Goal: Transaction & Acquisition: Purchase product/service

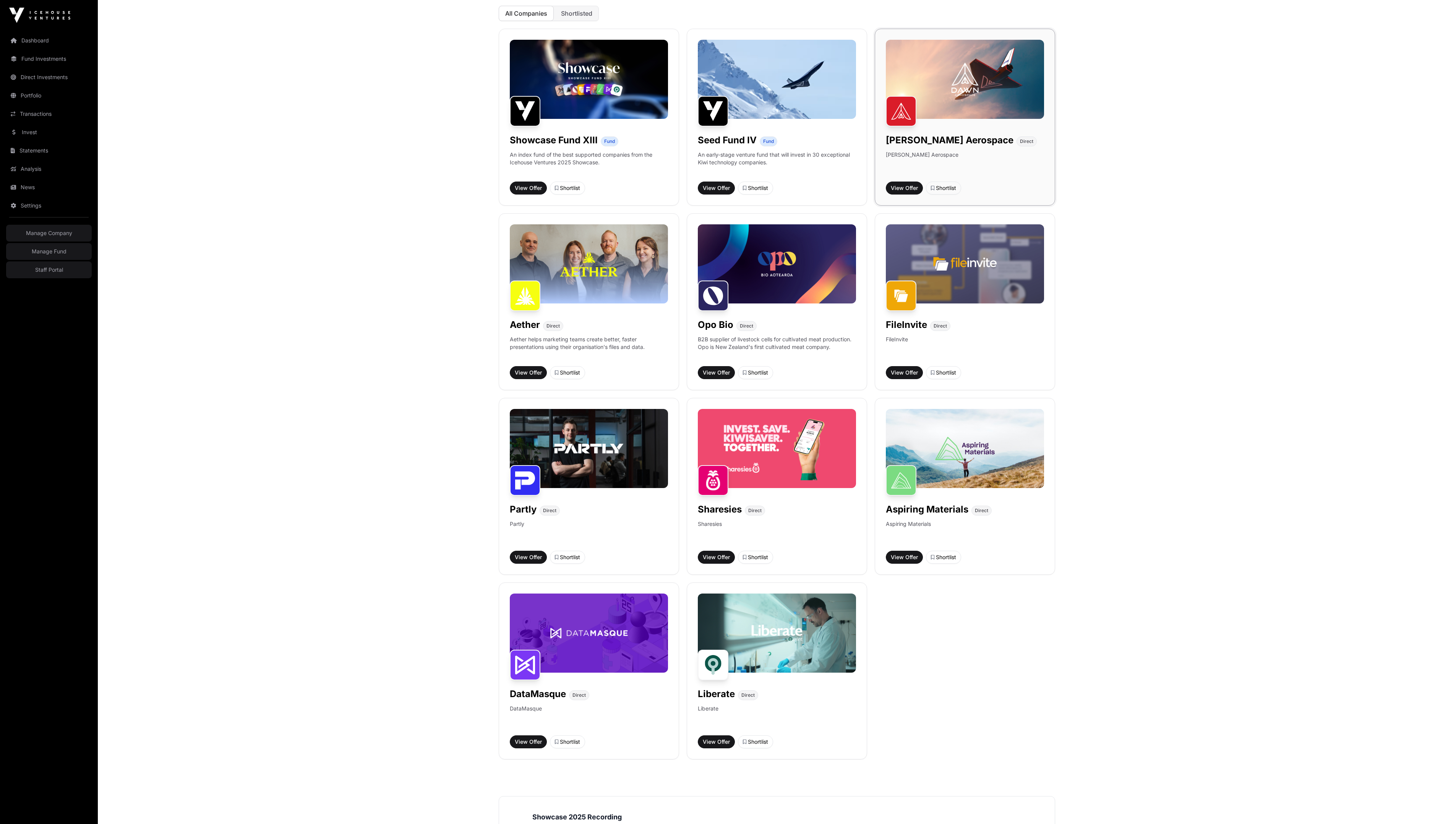
scroll to position [99, 0]
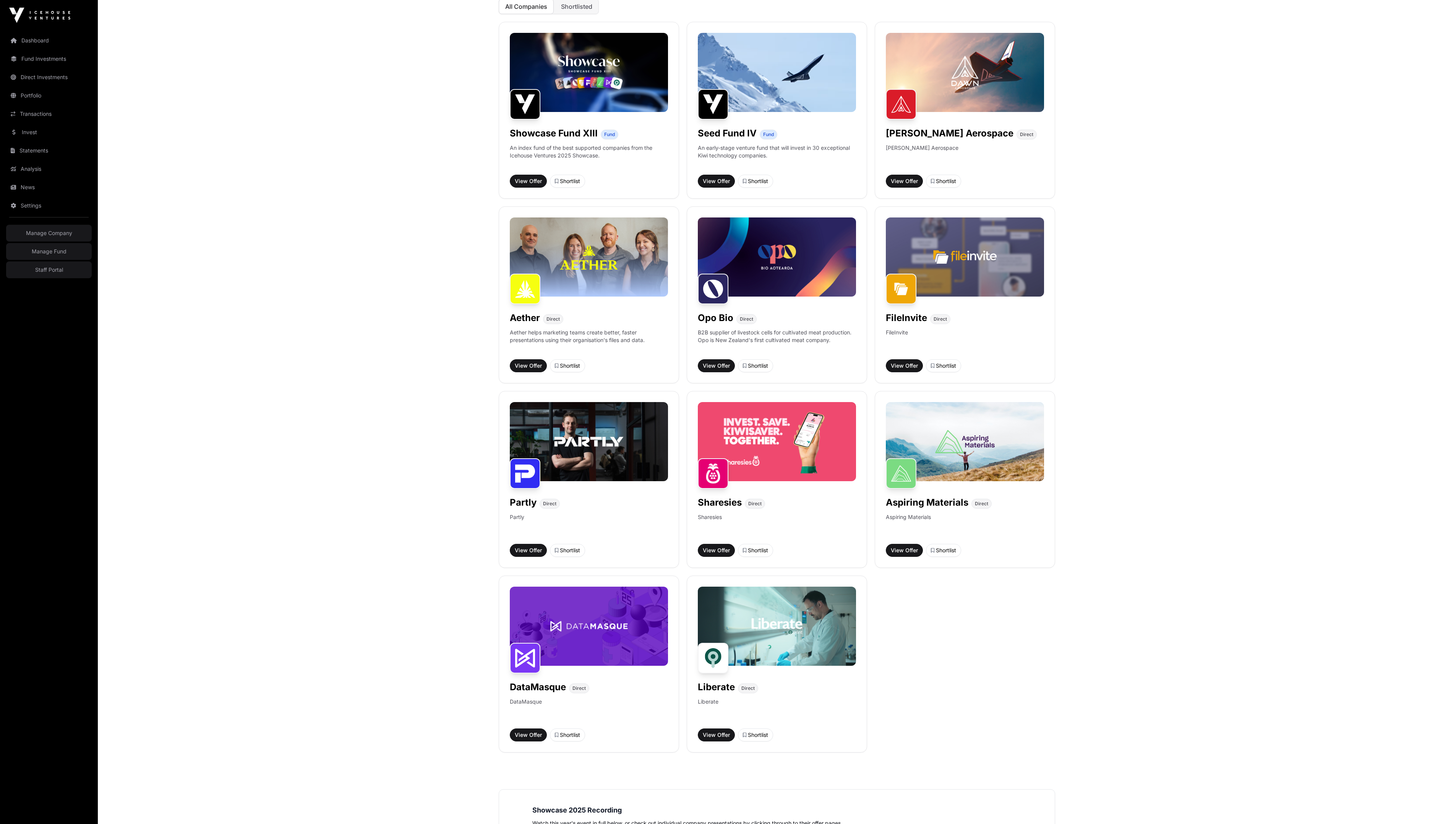
click at [1191, 443] on main "Showcase 2025 The following companies participated in Showcase 2025. You can re…" at bounding box center [777, 447] width 1358 height 1031
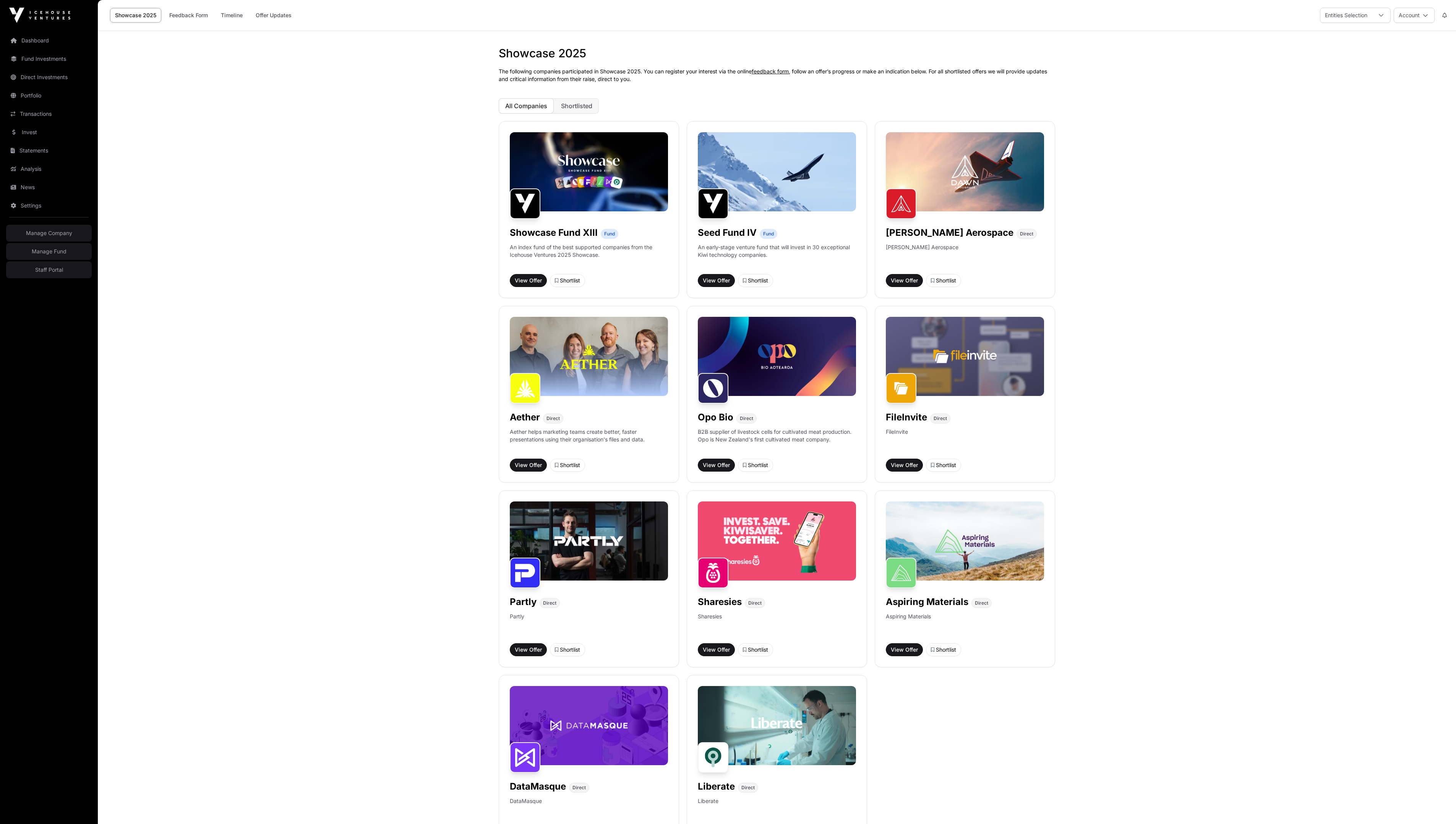
click at [70, 13] on div at bounding box center [49, 15] width 98 height 15
click at [272, 112] on main "Showcase 2025 The following companies participated in Showcase 2025. You can re…" at bounding box center [777, 547] width 1358 height 1031
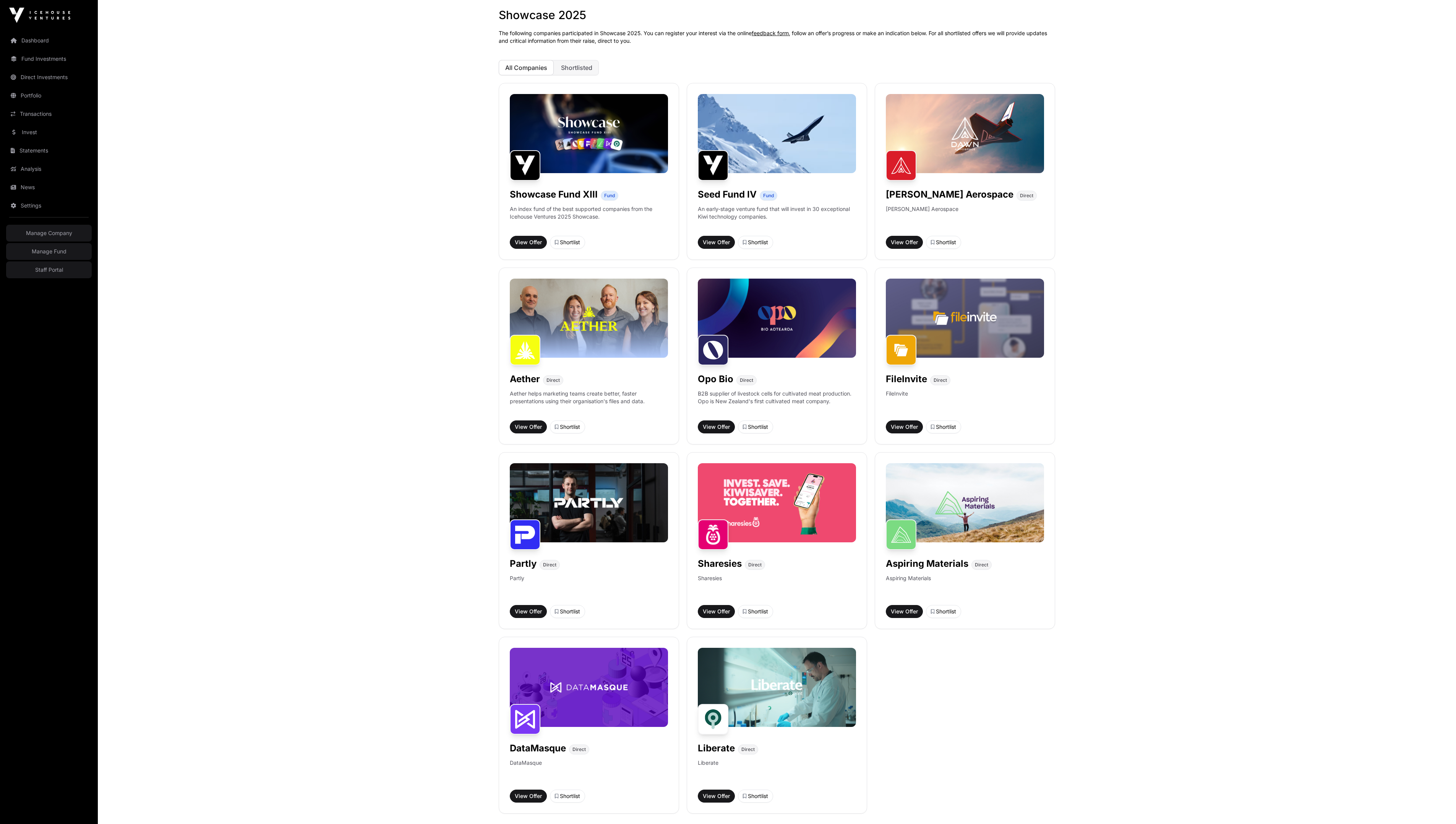
scroll to position [36, 0]
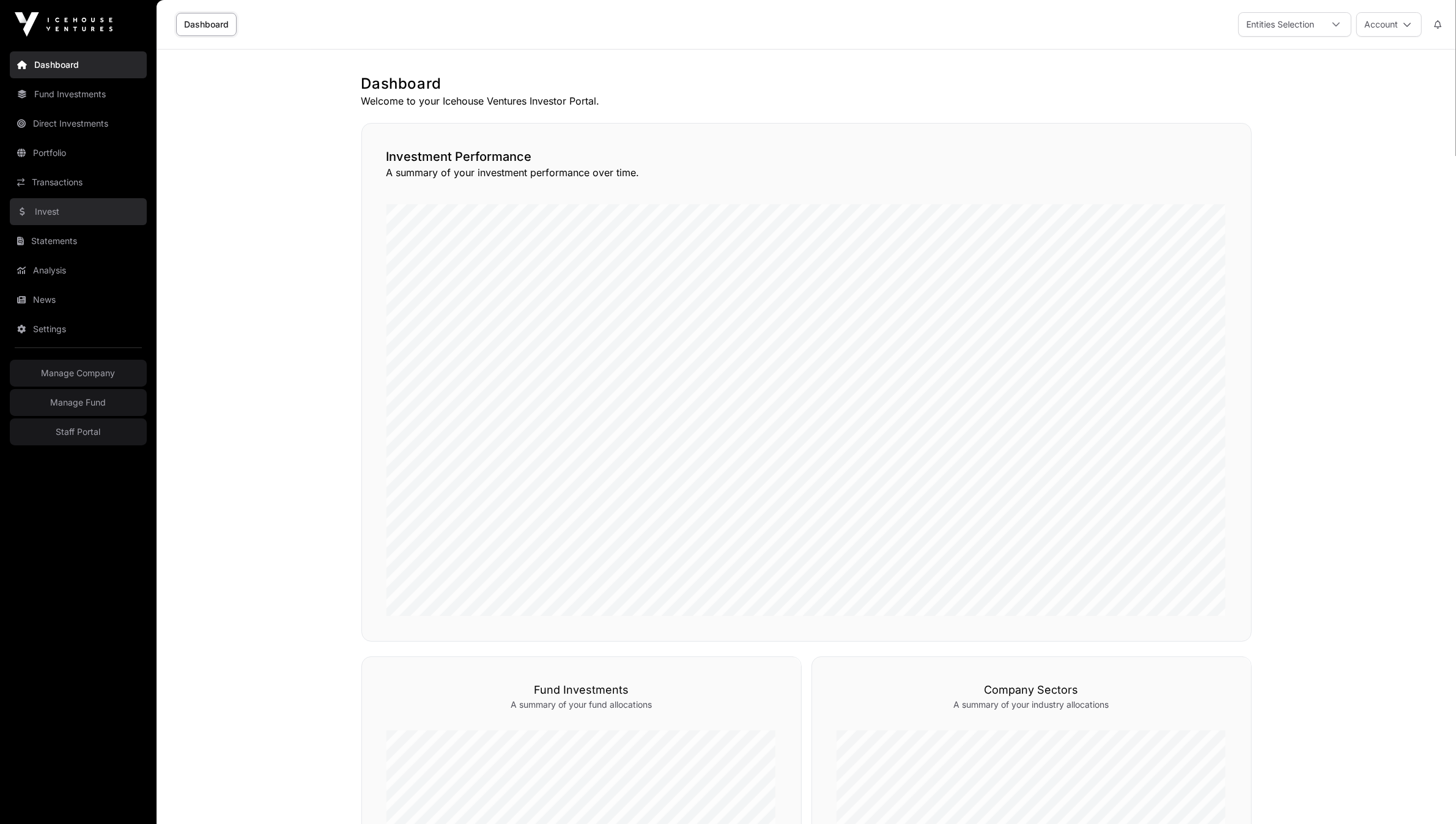
click at [56, 216] on link "Invest" at bounding box center [78, 212] width 137 height 27
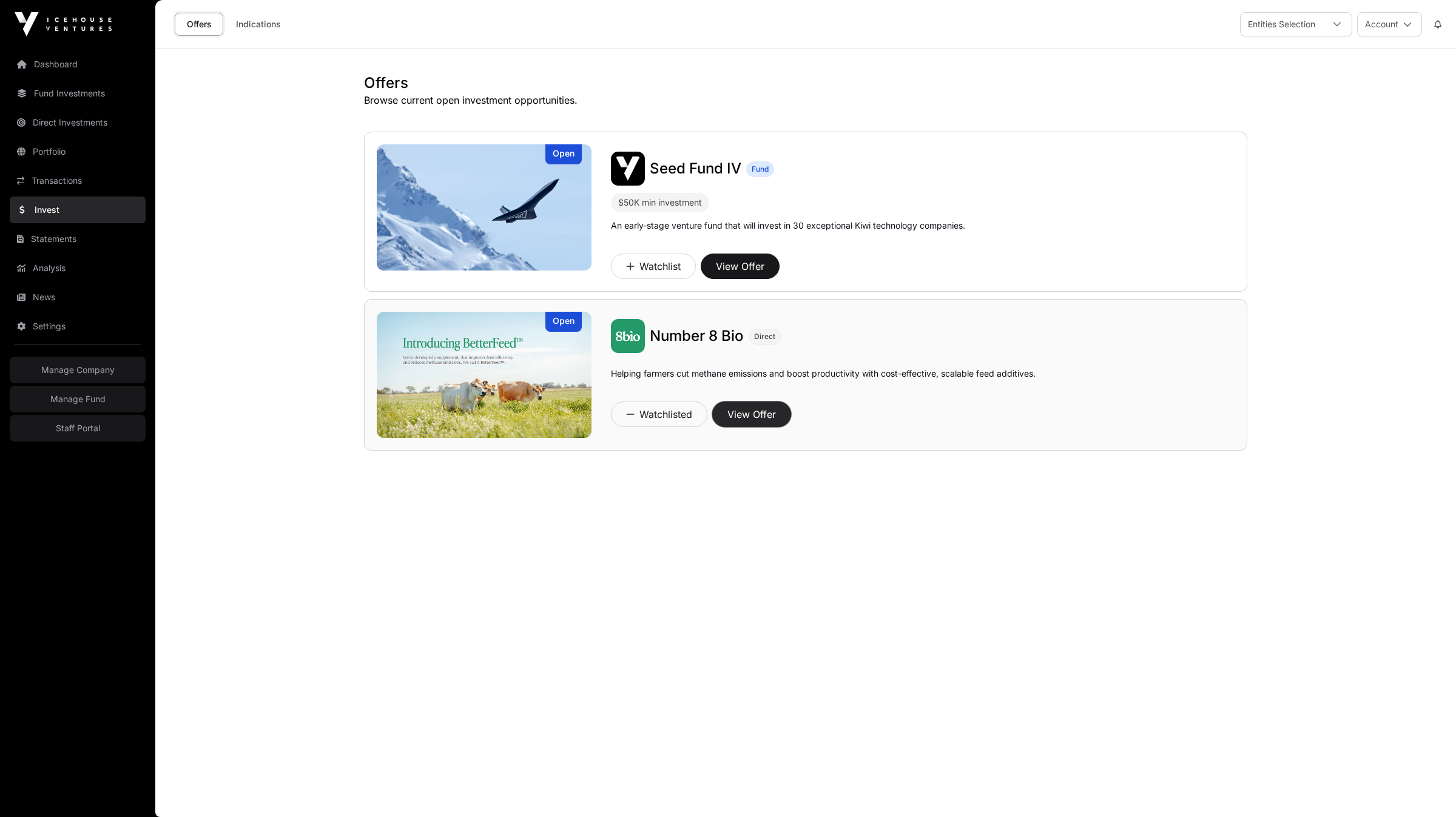
click at [751, 418] on button "View Offer" at bounding box center [751, 413] width 79 height 25
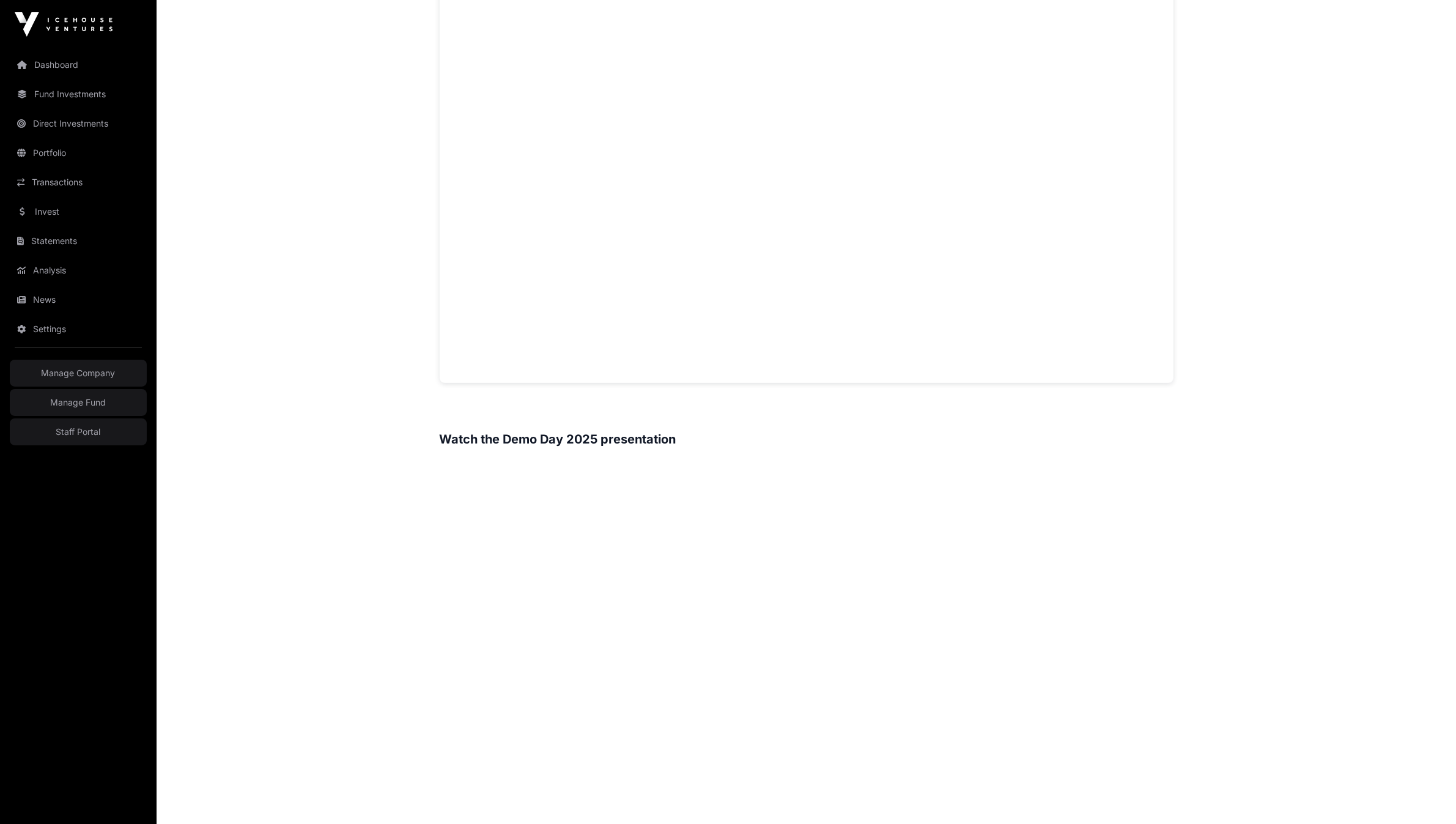
scroll to position [1741, 0]
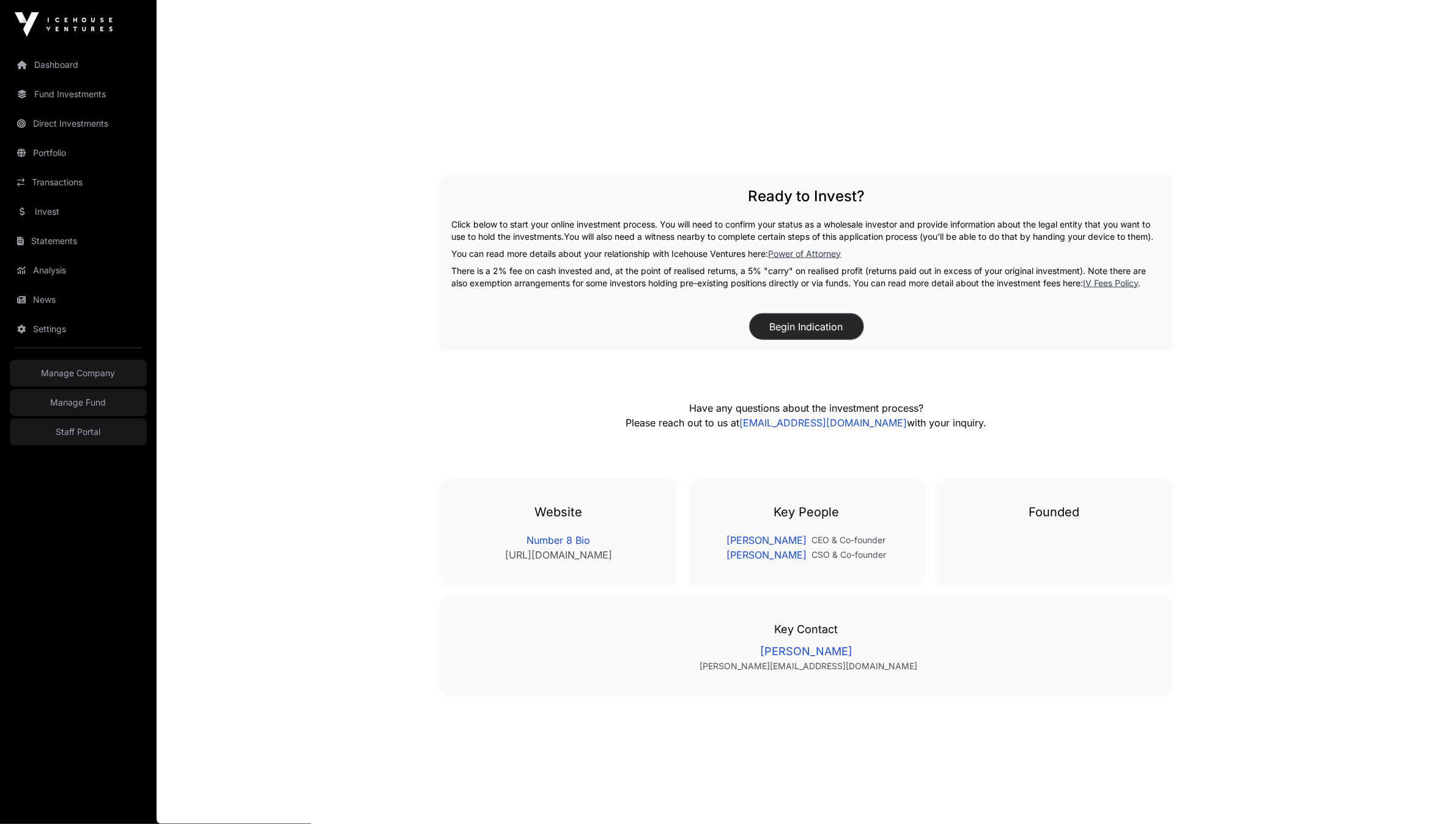
click at [811, 329] on button "Begin Indication" at bounding box center [806, 326] width 113 height 25
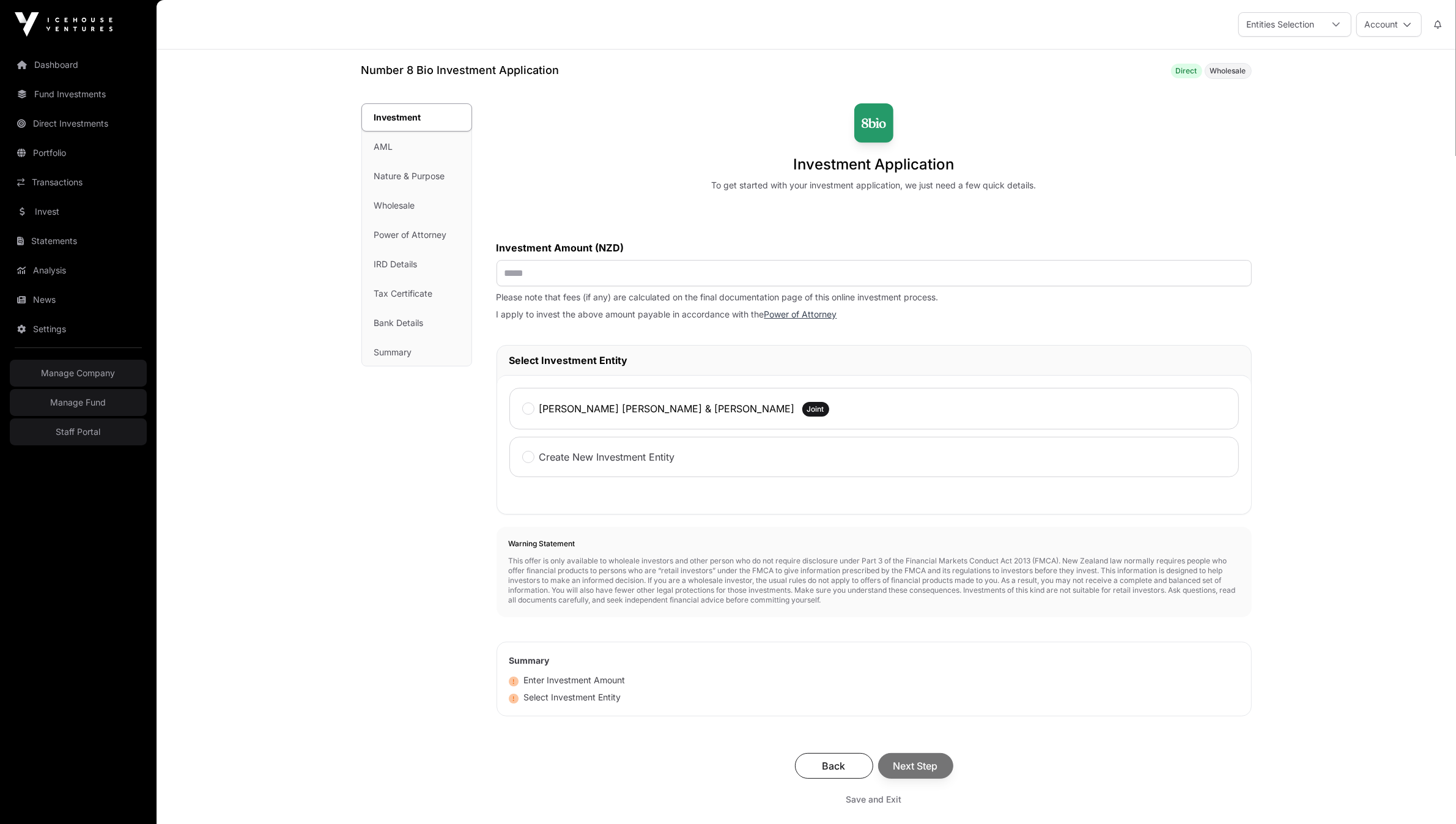
click at [406, 286] on div "Investment AML Nature & Purpose Wholesale Power of Attorney IRD Details Tax Cer…" at bounding box center [417, 235] width 110 height 262
click at [408, 300] on div "Investment AML Nature & Purpose Wholesale Power of Attorney IRD Details Tax Cer…" at bounding box center [417, 235] width 110 height 262
click at [410, 296] on div "Investment AML Nature & Purpose Wholesale Power of Attorney IRD Details Tax Cer…" at bounding box center [417, 235] width 110 height 262
click at [582, 275] on input "text" at bounding box center [874, 270] width 756 height 26
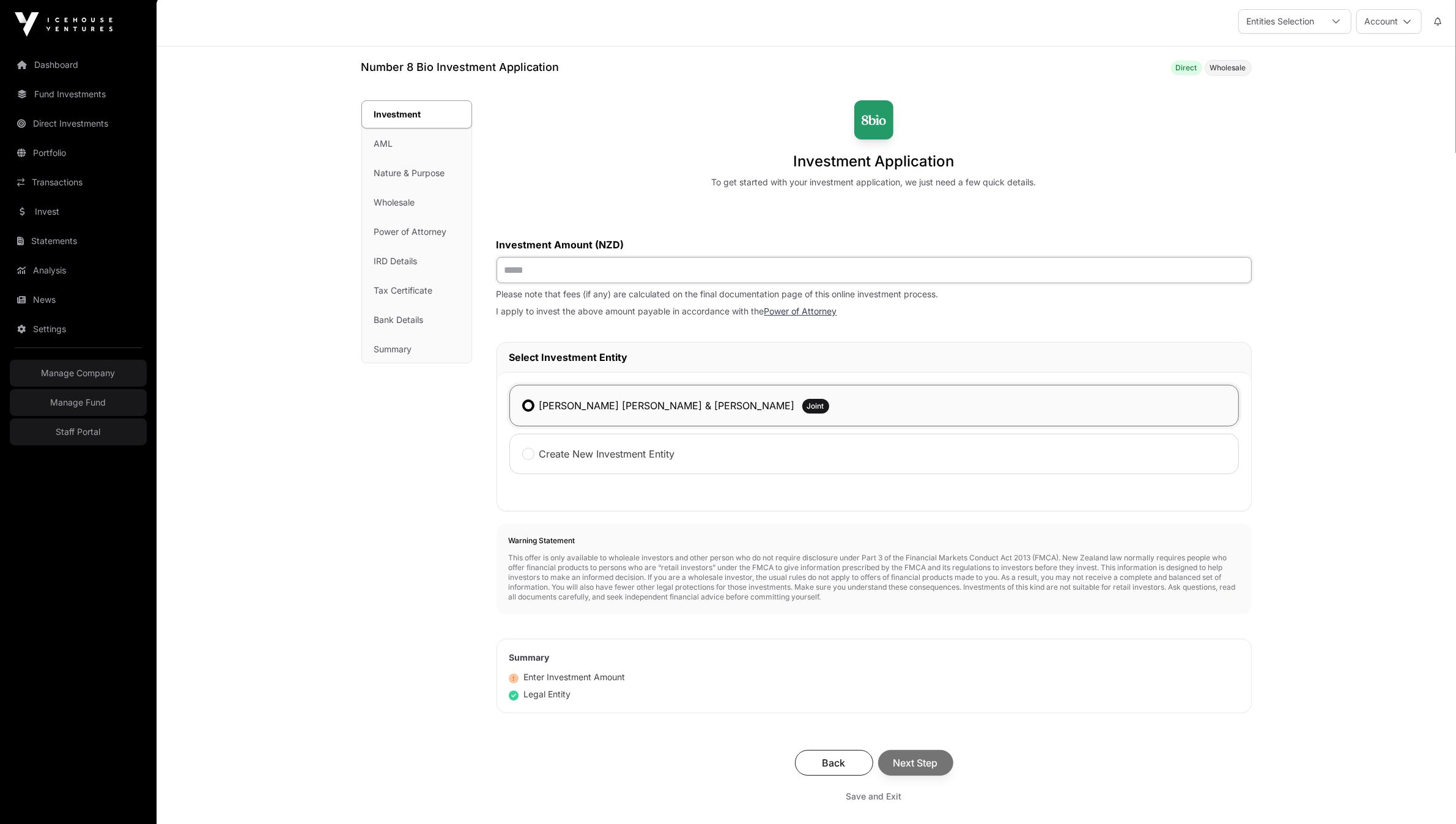
type input "**"
click at [918, 768] on div "Back Next Step" at bounding box center [874, 762] width 731 height 25
click at [919, 770] on span "Next Step" at bounding box center [916, 763] width 45 height 15
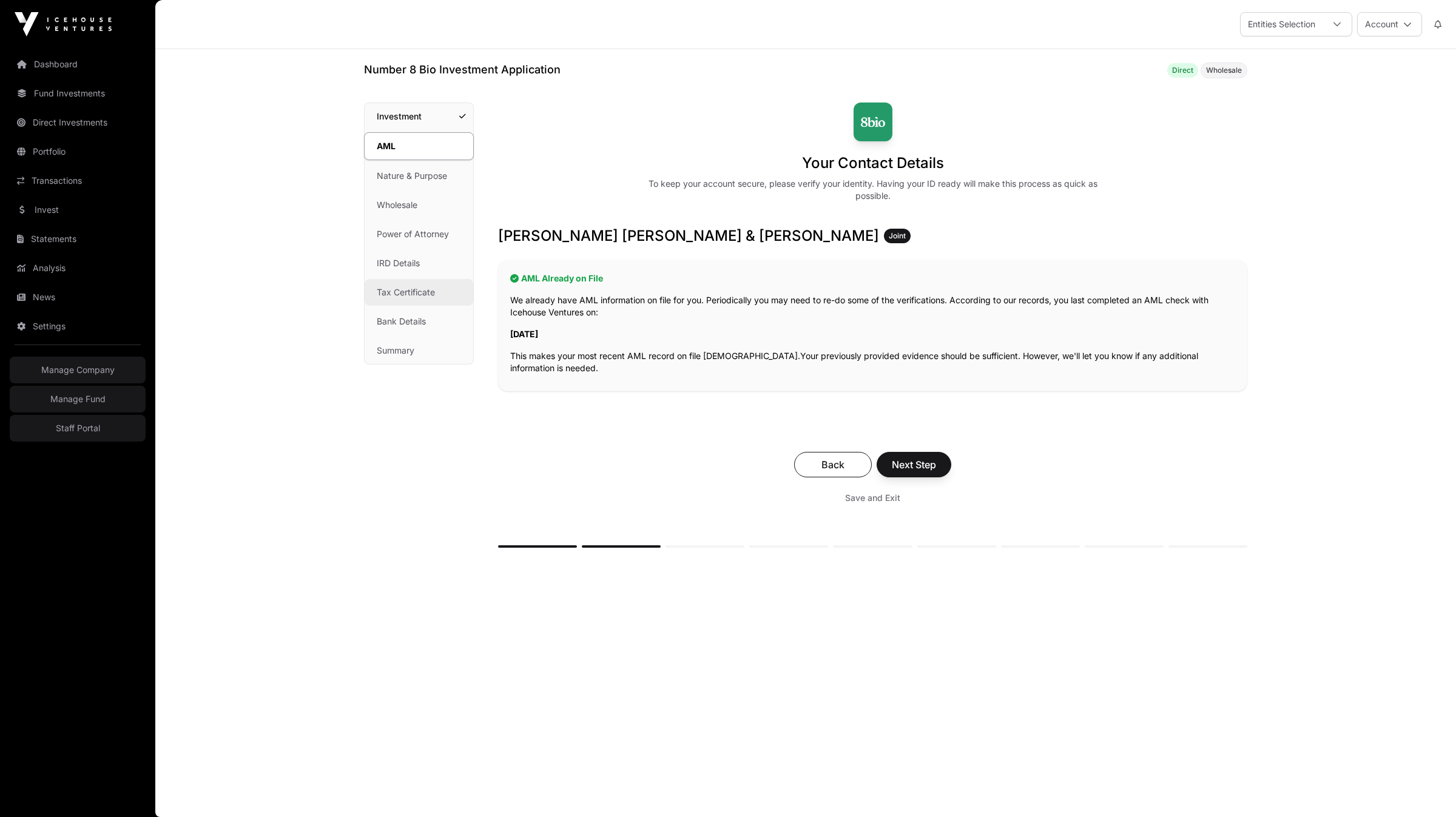
click at [400, 293] on link "Tax Certificate" at bounding box center [419, 292] width 109 height 27
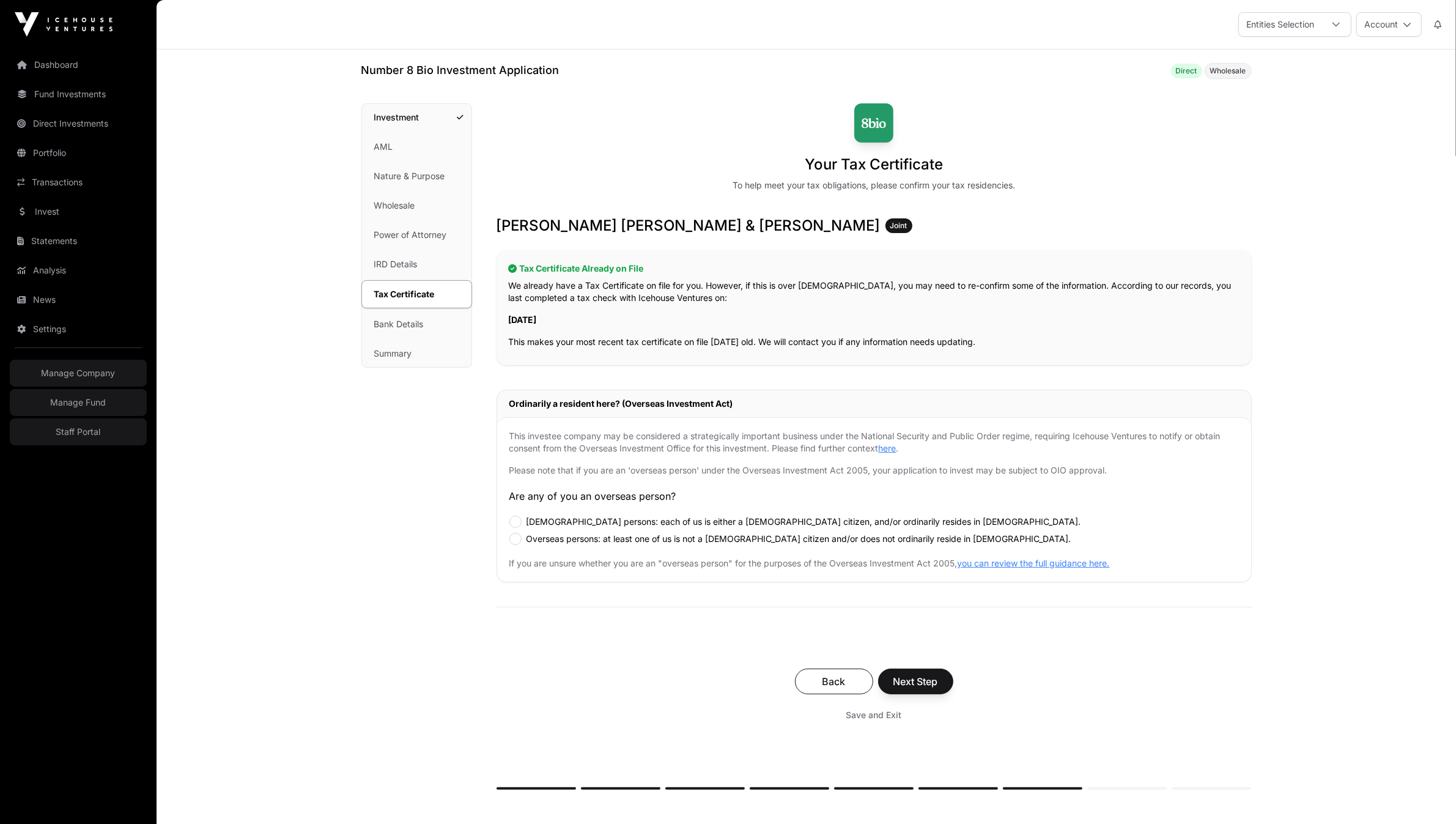
drag, startPoint x: 917, startPoint y: 495, endPoint x: 903, endPoint y: 477, distance: 22.8
click at [917, 493] on p "Are any of you an overseas person?" at bounding box center [874, 496] width 729 height 15
click at [895, 449] on link "here" at bounding box center [888, 448] width 18 height 10
click at [922, 510] on div "This investee company may be considered a strategically important business unde…" at bounding box center [874, 499] width 754 height 165
